Goal: Task Accomplishment & Management: Use online tool/utility

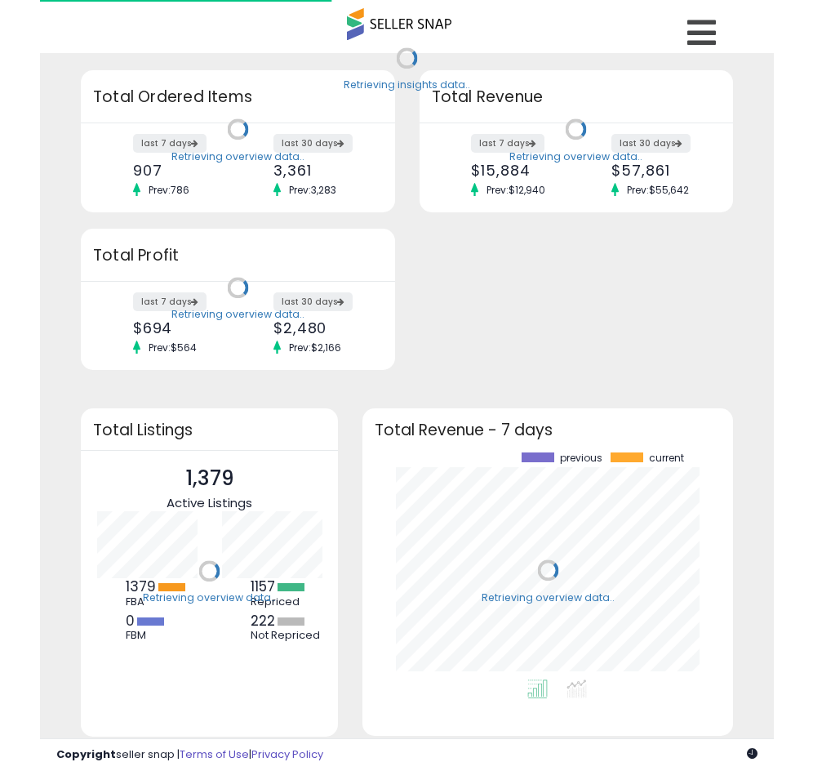
scroll to position [227, 337]
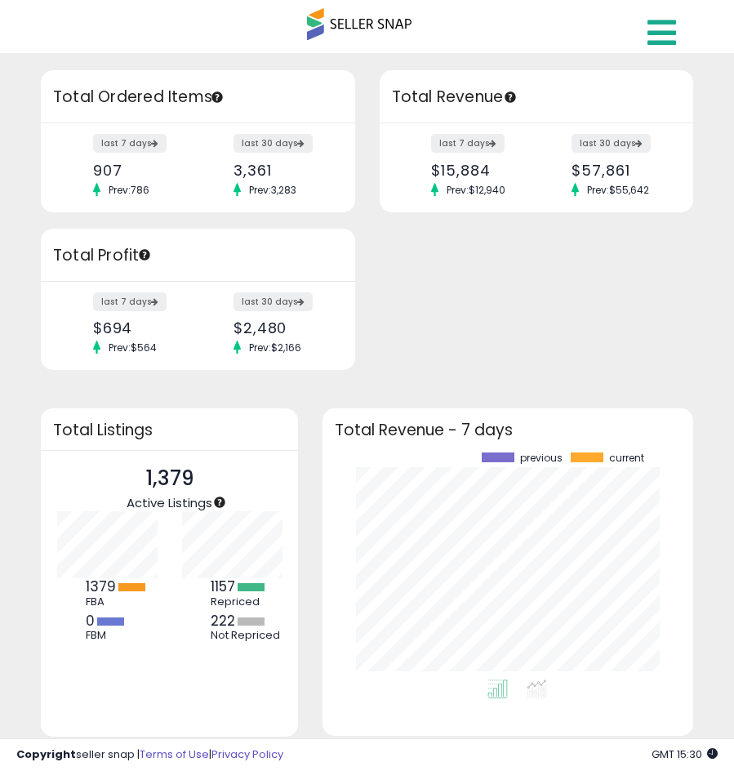
click at [664, 43] on icon at bounding box center [662, 32] width 29 height 33
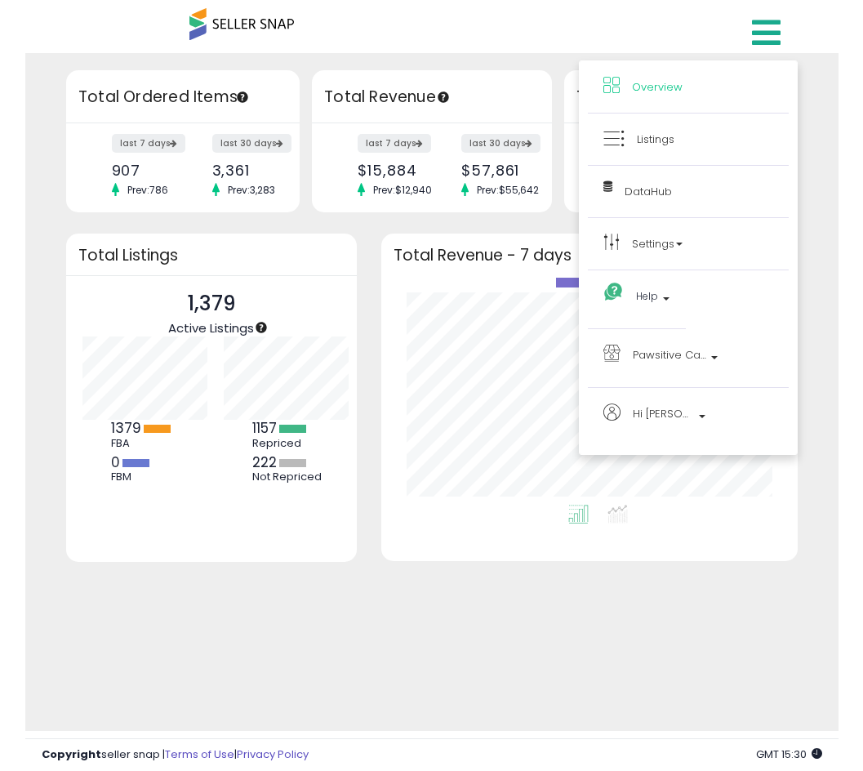
scroll to position [0, 0]
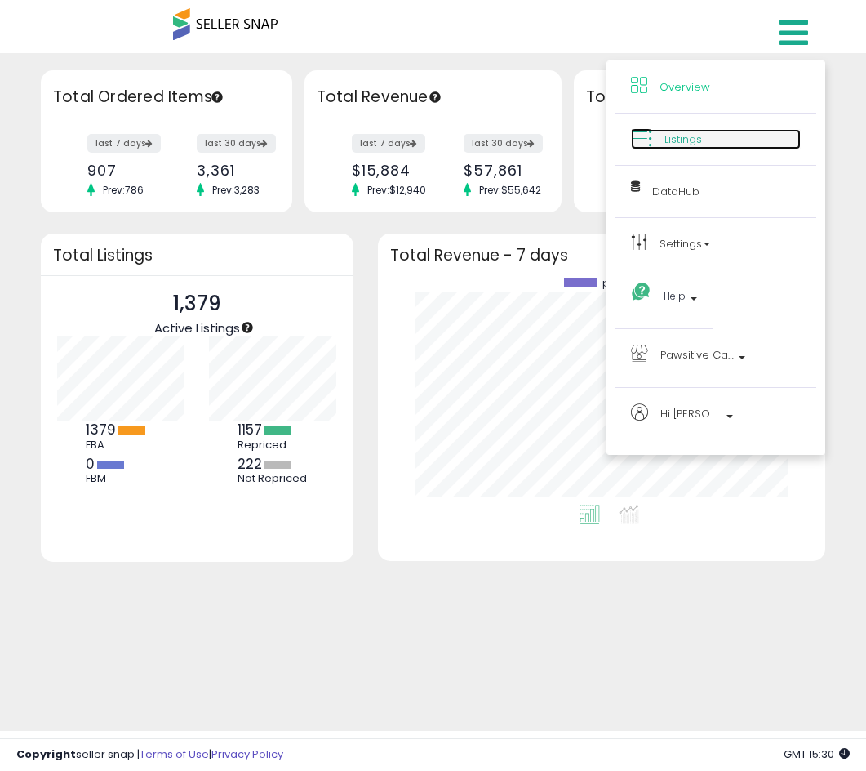
click at [695, 139] on span "Listings" at bounding box center [684, 139] width 38 height 16
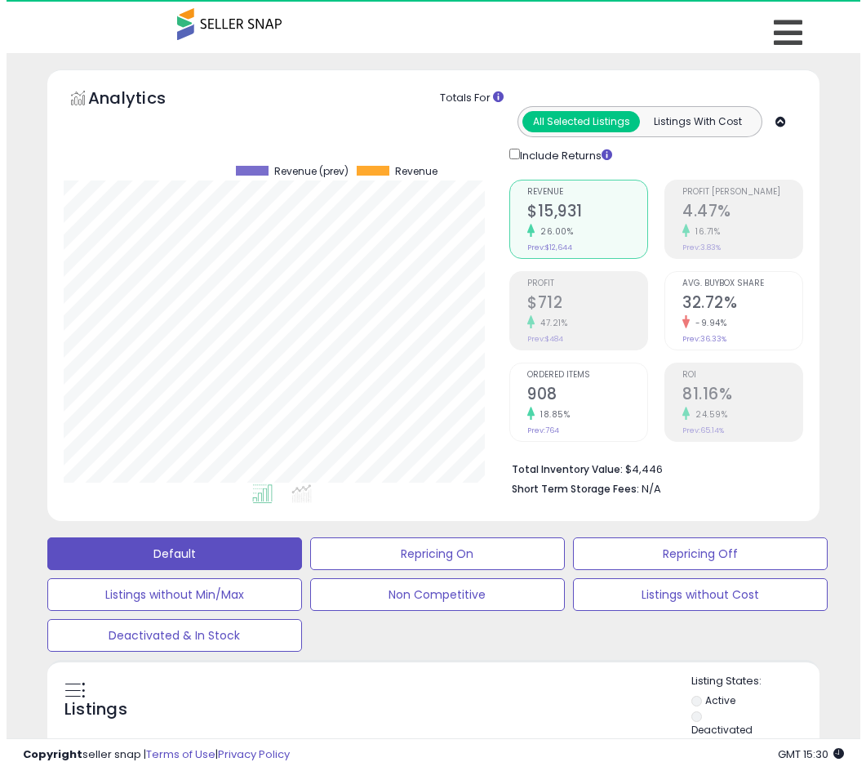
scroll to position [335, 446]
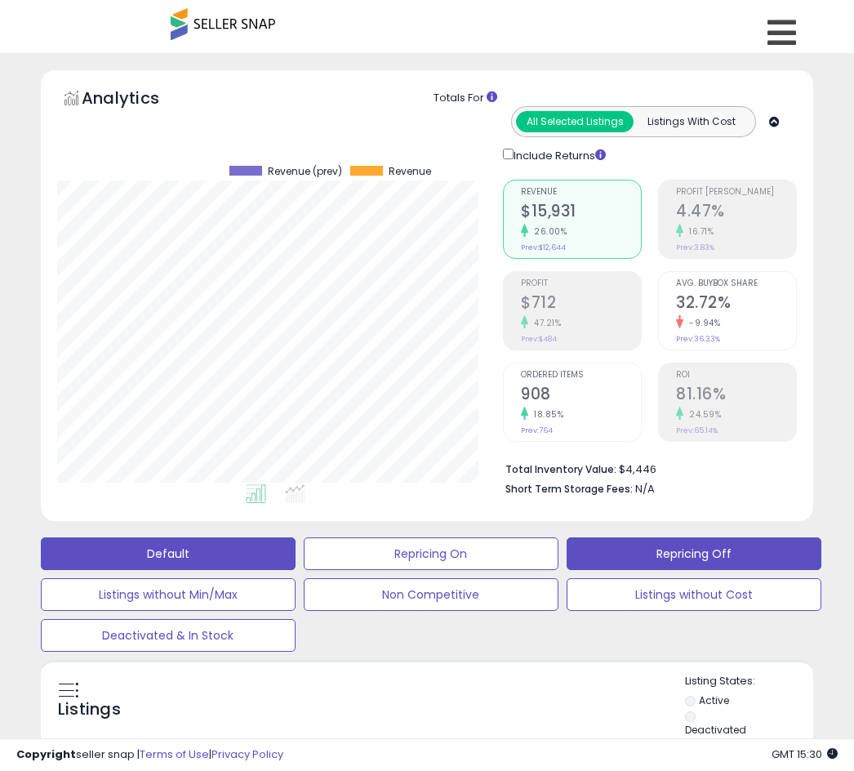
click at [643, 559] on button "Repricing Off" at bounding box center [694, 553] width 255 height 33
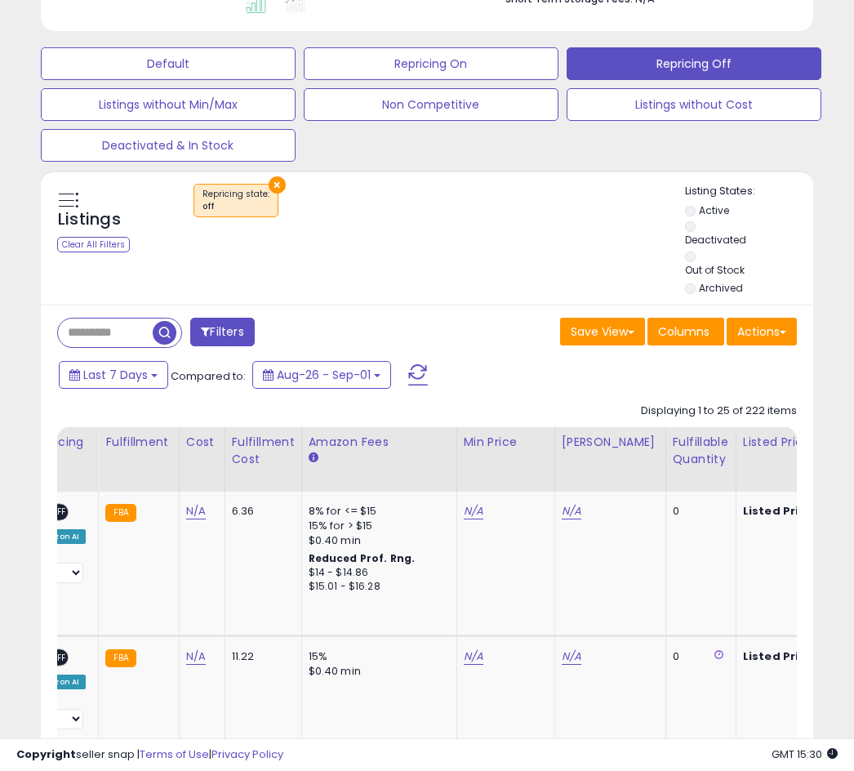
scroll to position [0, 354]
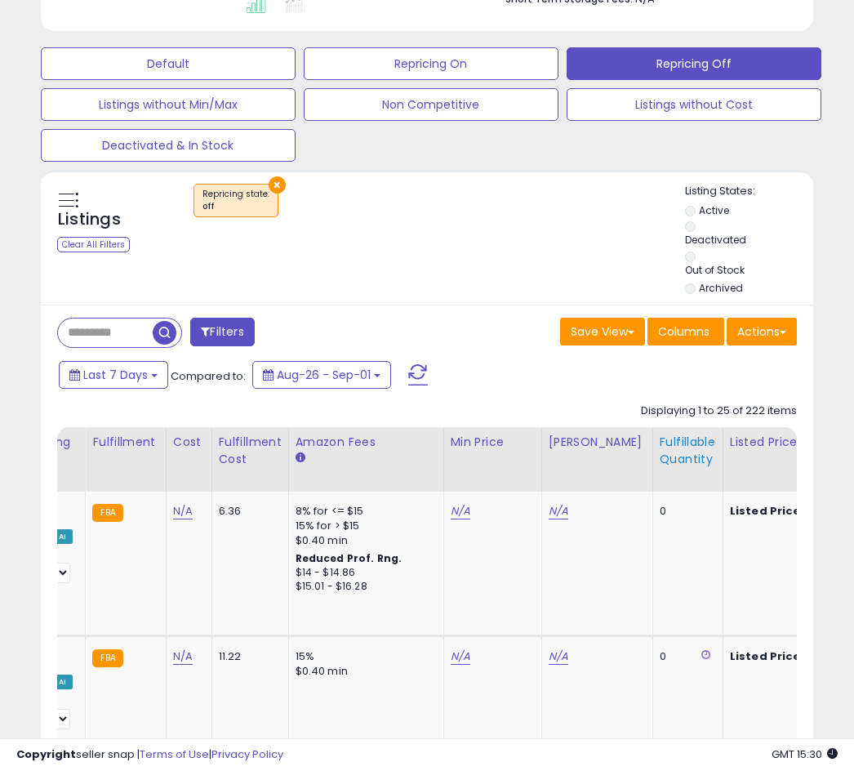
click at [660, 465] on div "Fulfillable Quantity" at bounding box center [688, 451] width 56 height 34
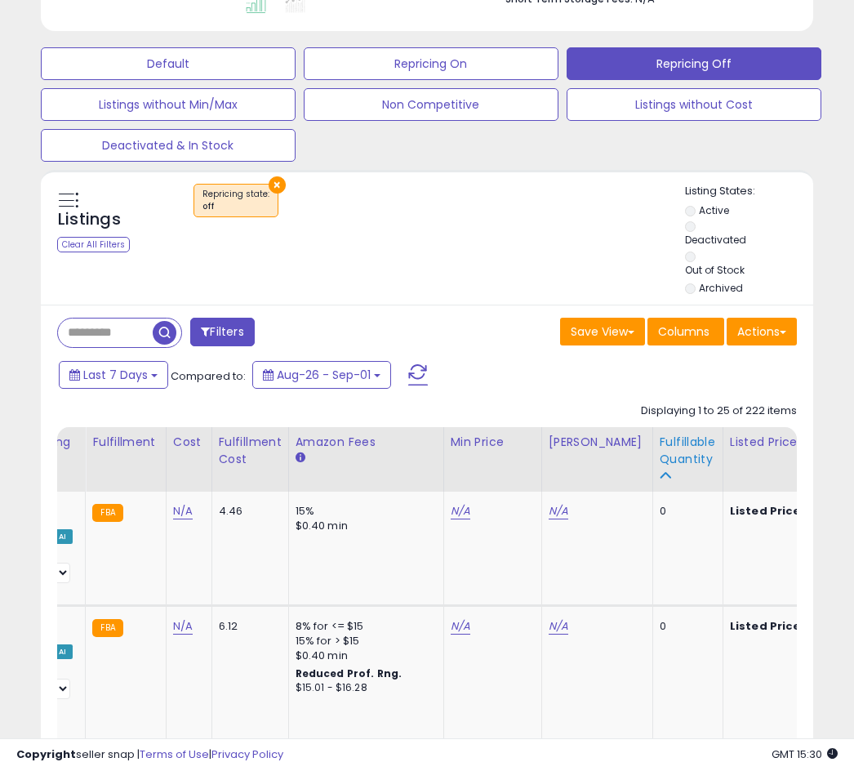
click at [665, 459] on div "Fulfillable Quantity" at bounding box center [688, 451] width 56 height 34
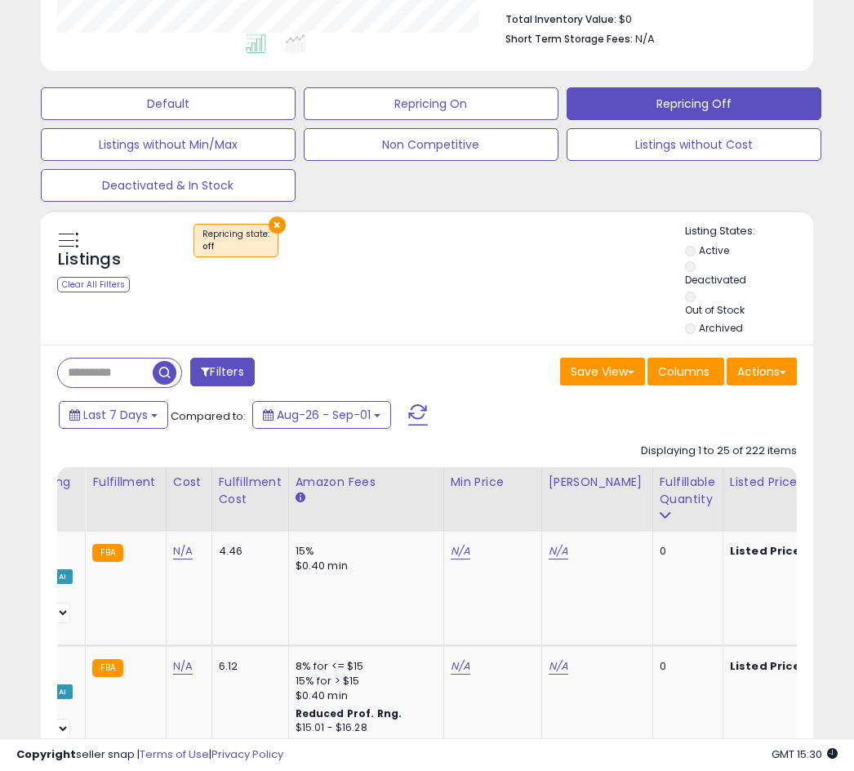
scroll to position [327, 0]
